Goal: Navigation & Orientation: Go to known website

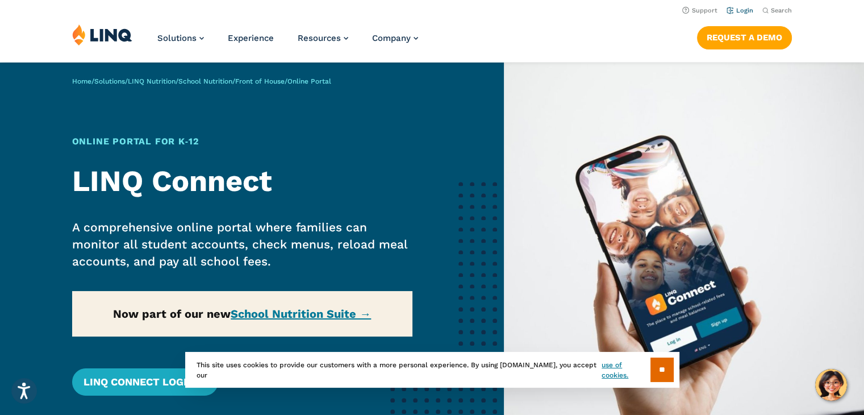
click at [746, 12] on link "Login" at bounding box center [739, 10] width 27 height 7
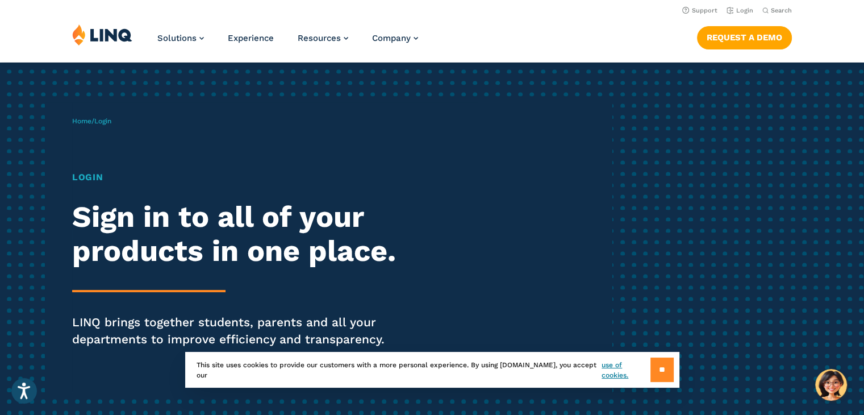
click at [657, 373] on input "**" at bounding box center [661, 369] width 23 height 24
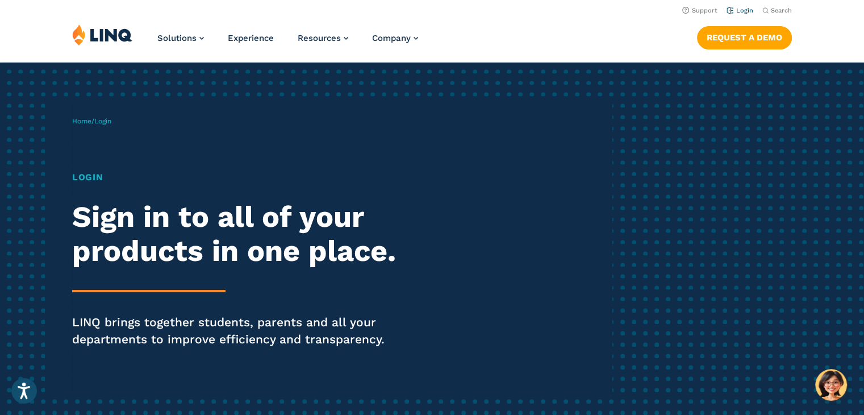
click at [741, 11] on link "Login" at bounding box center [739, 10] width 27 height 7
click at [108, 40] on img at bounding box center [102, 35] width 60 height 22
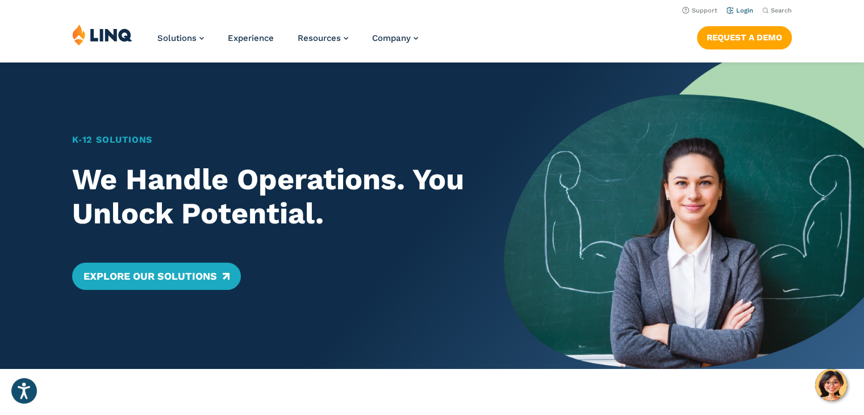
click at [742, 14] on li "Login" at bounding box center [739, 9] width 27 height 12
click at [742, 12] on link "Login" at bounding box center [739, 10] width 27 height 7
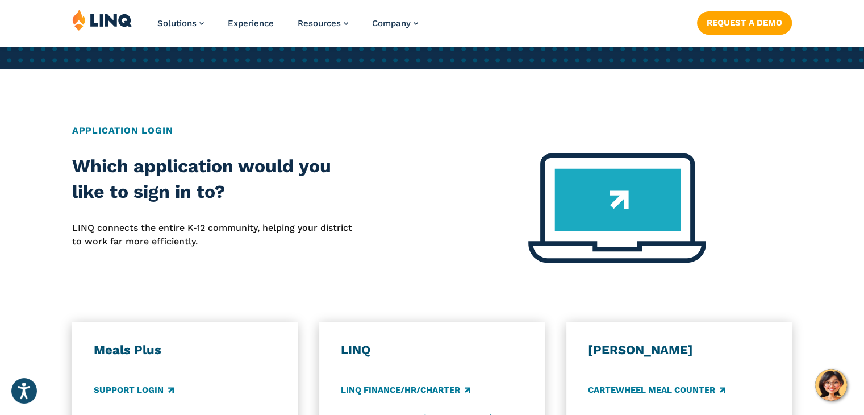
scroll to position [386, 0]
